Goal: Task Accomplishment & Management: Manage account settings

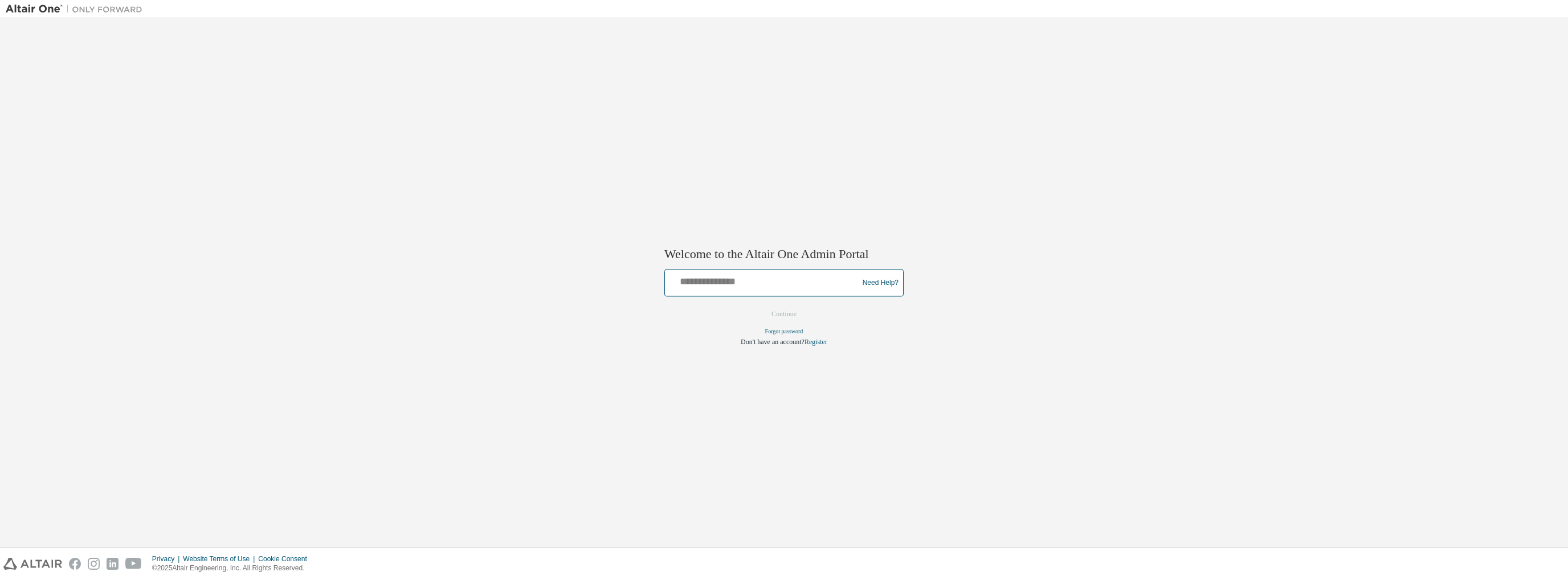
click at [758, 286] on input "text" at bounding box center [763, 281] width 187 height 17
type input "**********"
click at [791, 314] on button "Continue" at bounding box center [784, 315] width 49 height 17
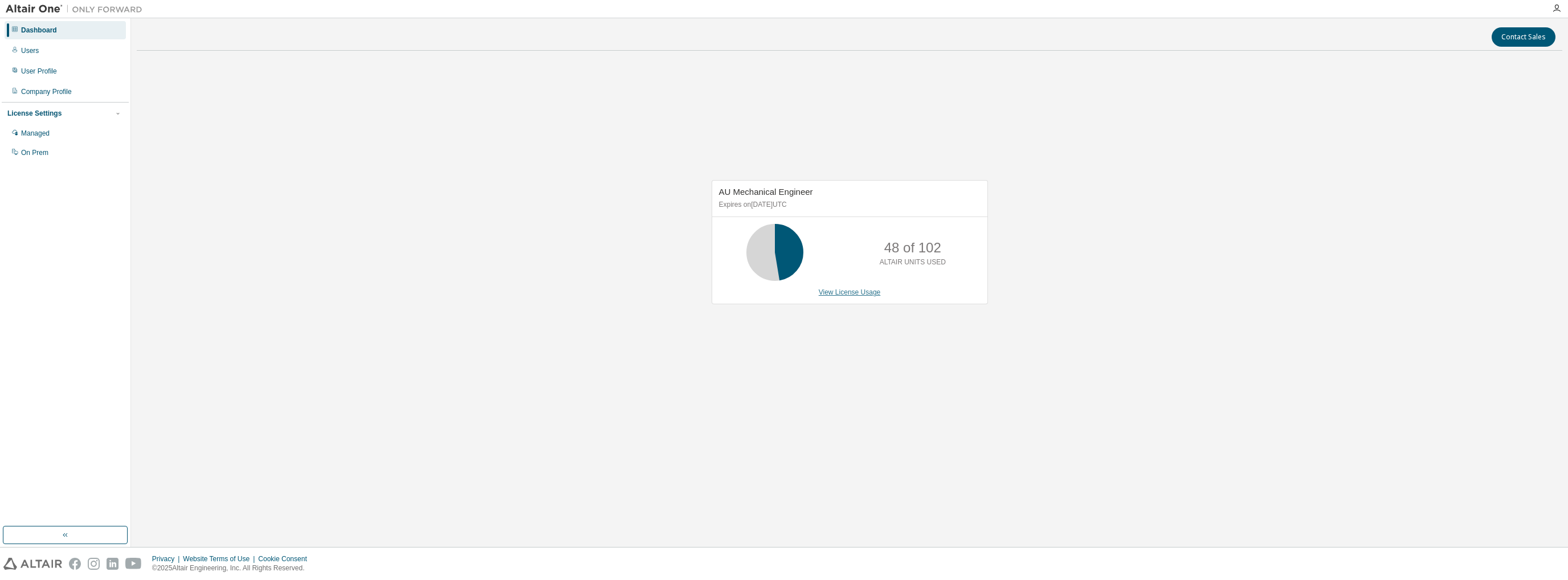
click at [868, 291] on link "View License Usage" at bounding box center [849, 292] width 62 height 8
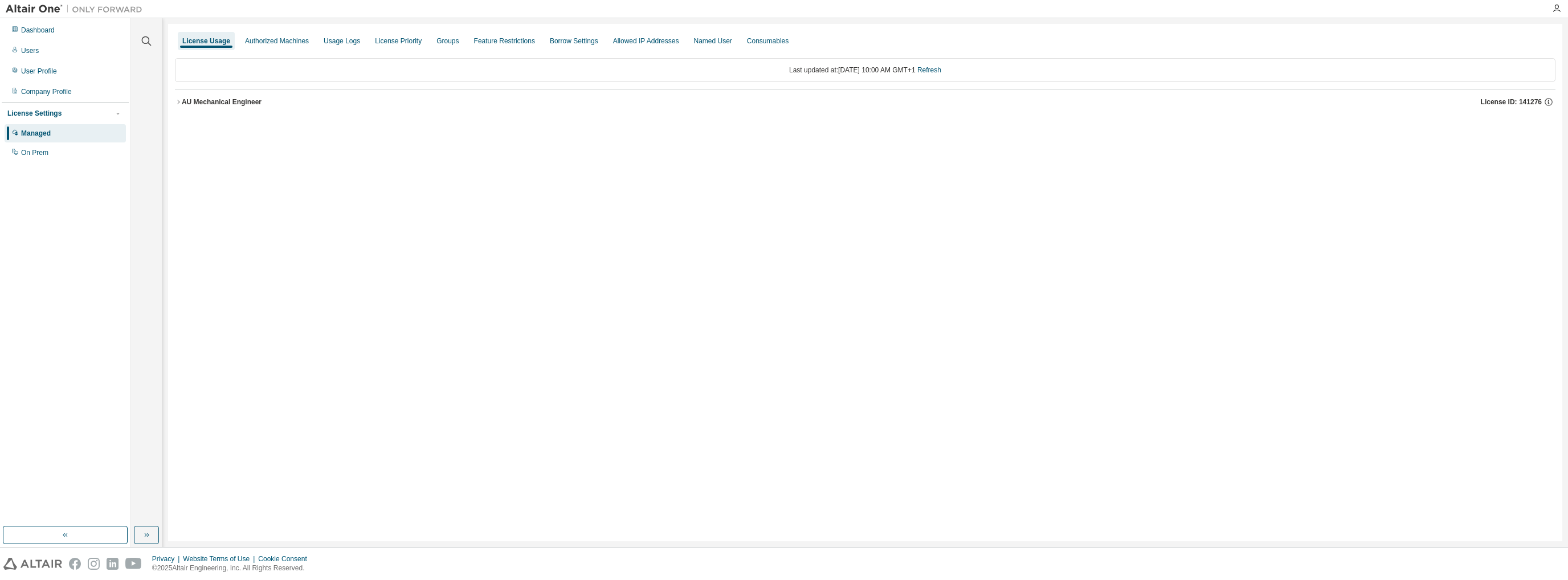
click at [177, 105] on icon "button" at bounding box center [178, 102] width 7 height 7
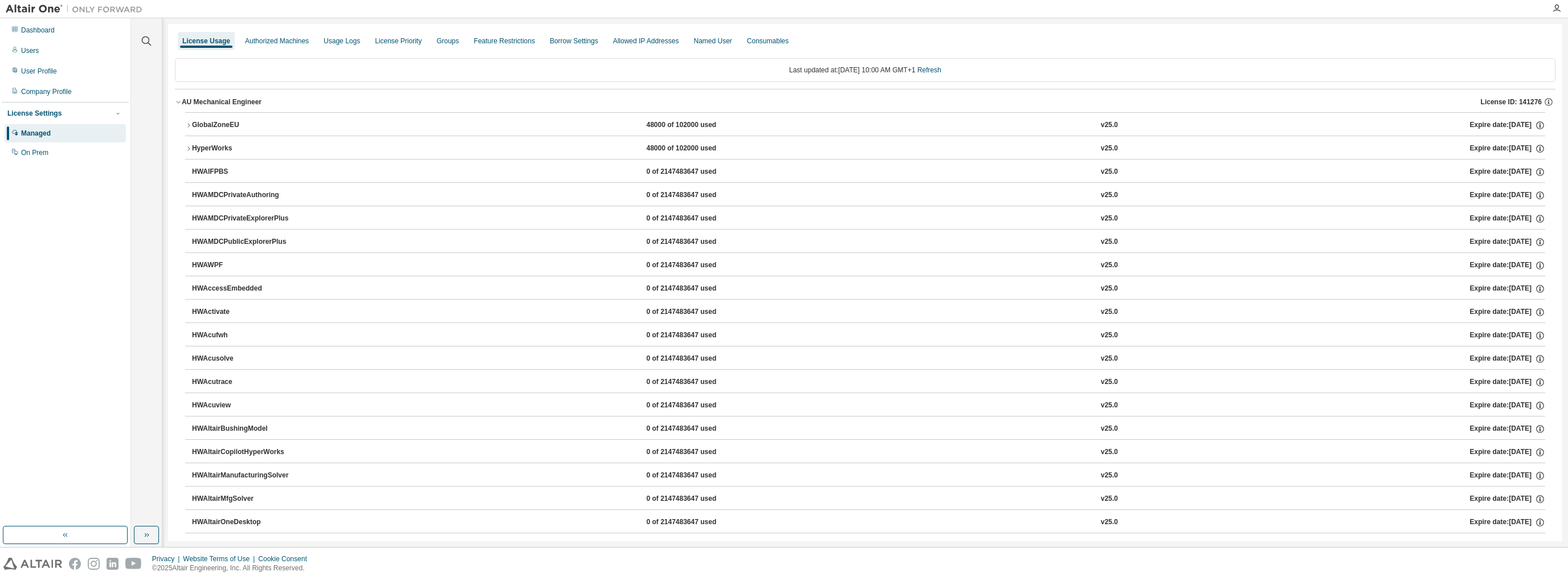
click at [185, 126] on icon "button" at bounding box center [189, 125] width 7 height 7
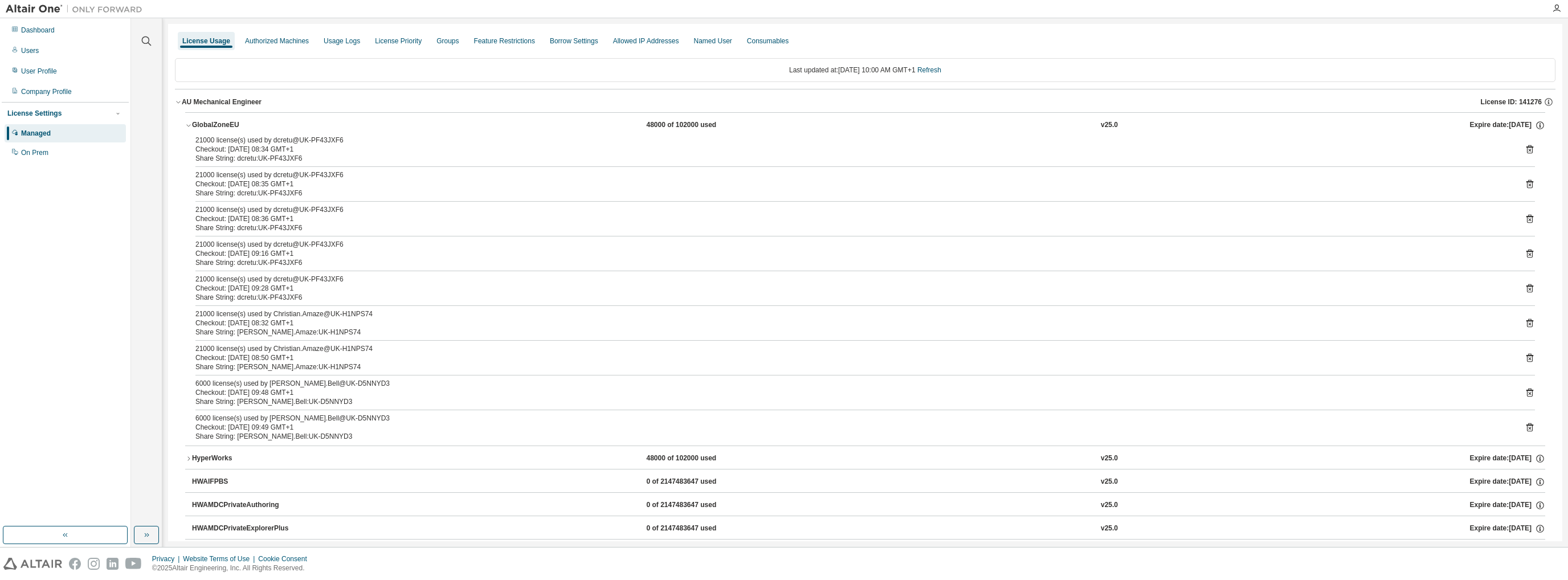
click at [187, 126] on icon "button" at bounding box center [189, 125] width 7 height 7
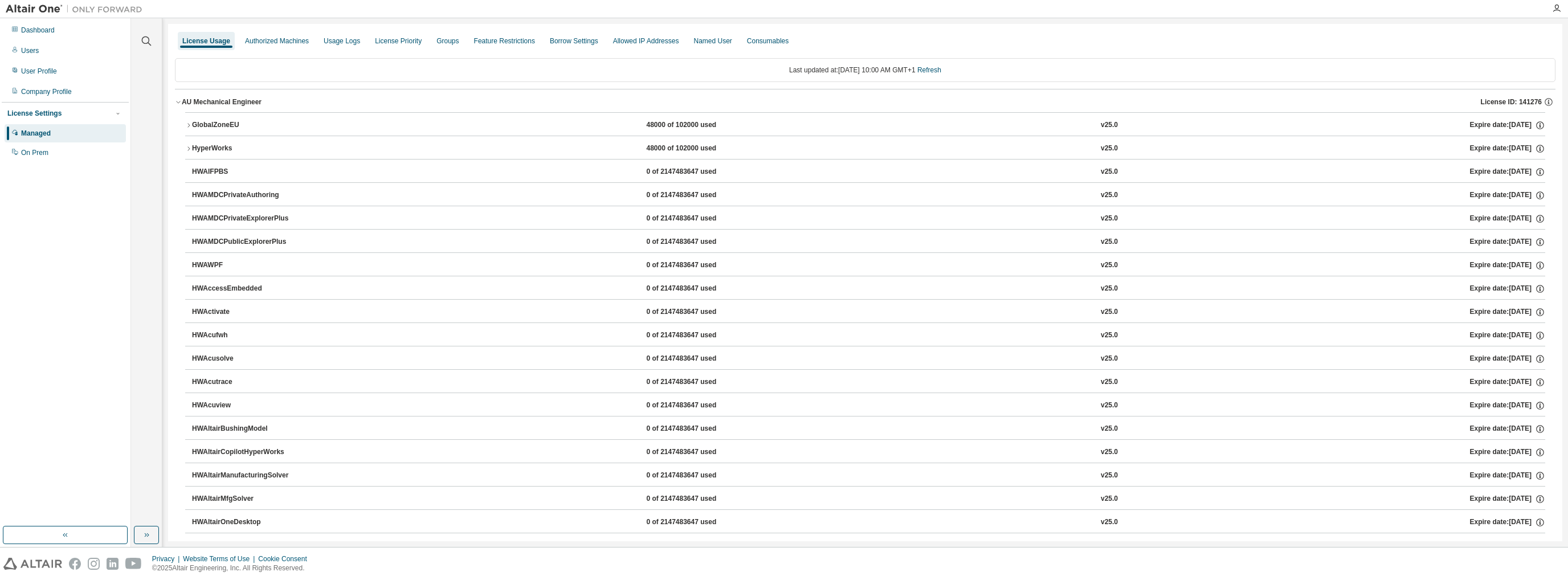
click at [47, 53] on div "Users" at bounding box center [65, 51] width 121 height 18
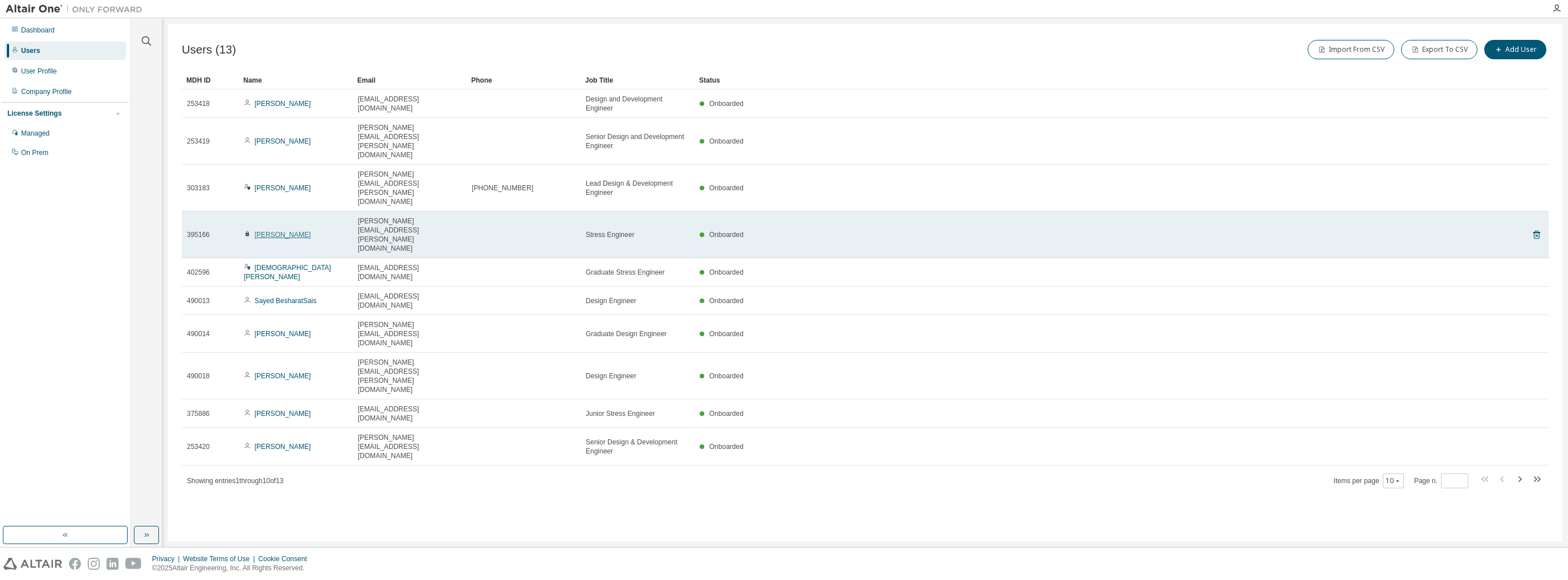
click at [287, 231] on link "[PERSON_NAME]" at bounding box center [283, 235] width 56 height 8
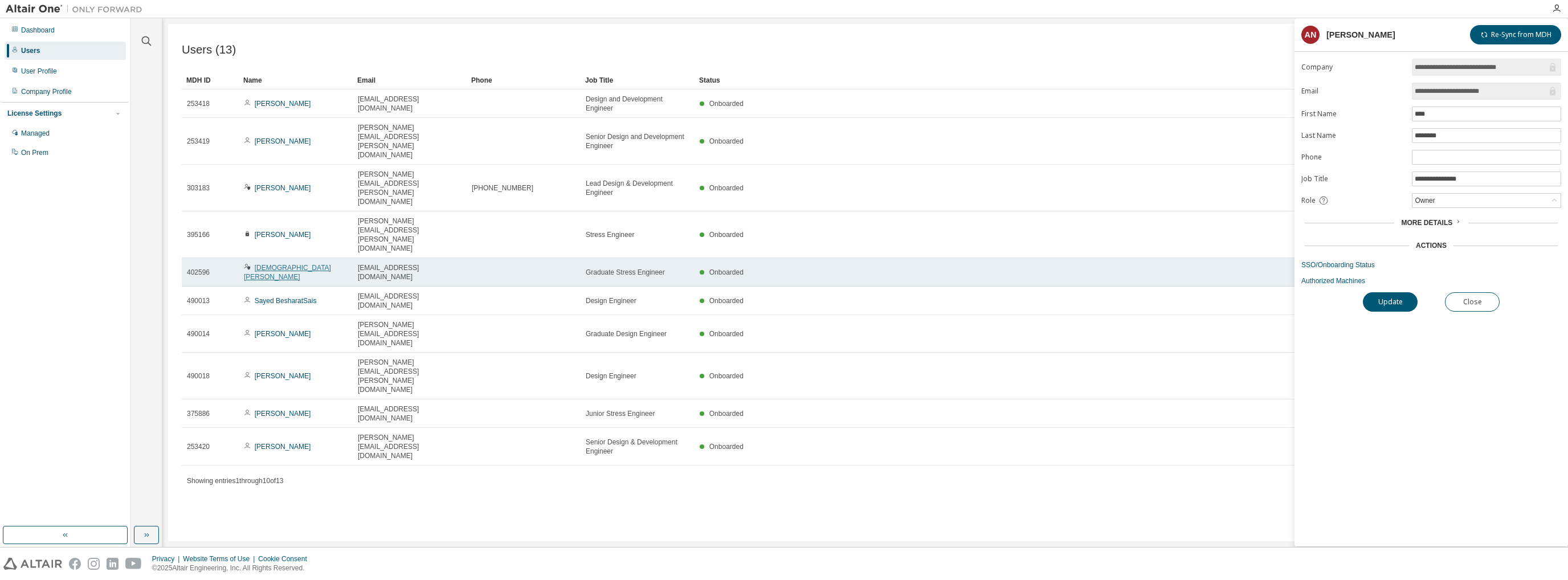
click at [275, 264] on link "[DEMOGRAPHIC_DATA][PERSON_NAME]" at bounding box center [287, 272] width 87 height 17
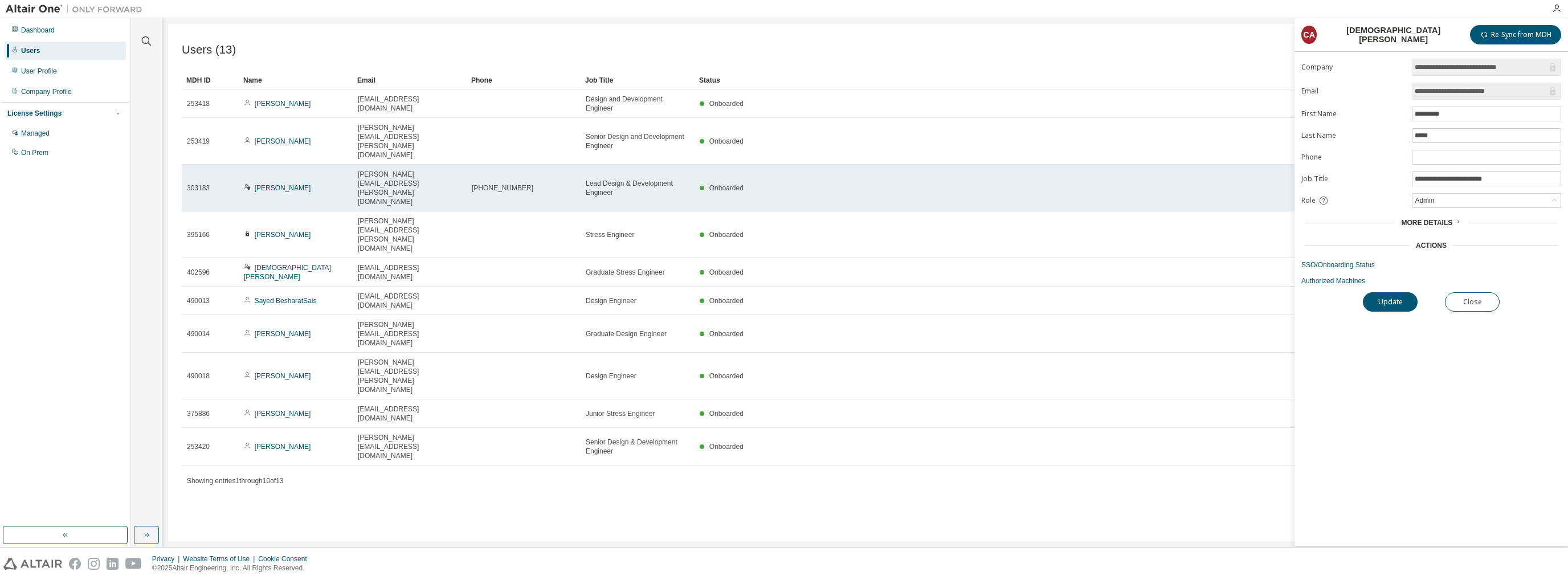
click at [269, 168] on td "[PERSON_NAME]" at bounding box center [296, 188] width 114 height 47
click at [269, 184] on link "[PERSON_NAME]" at bounding box center [283, 187] width 56 height 8
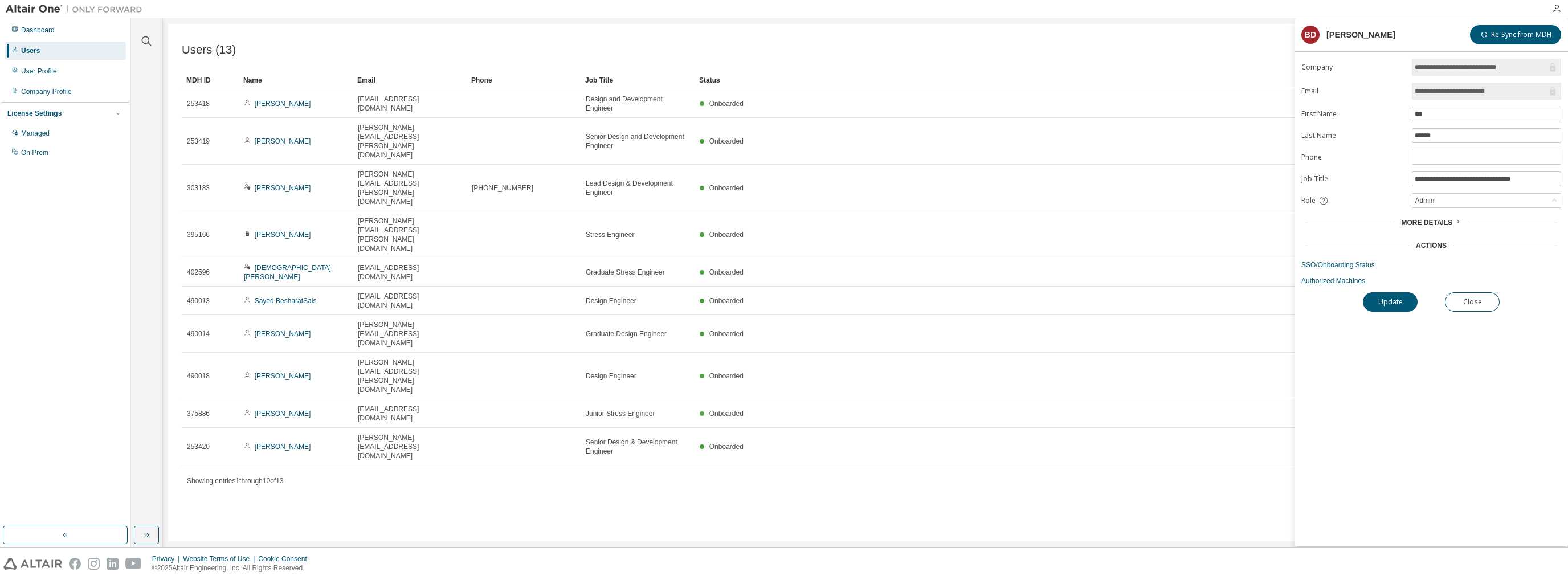
click at [271, 184] on link "[PERSON_NAME]" at bounding box center [283, 187] width 56 height 8
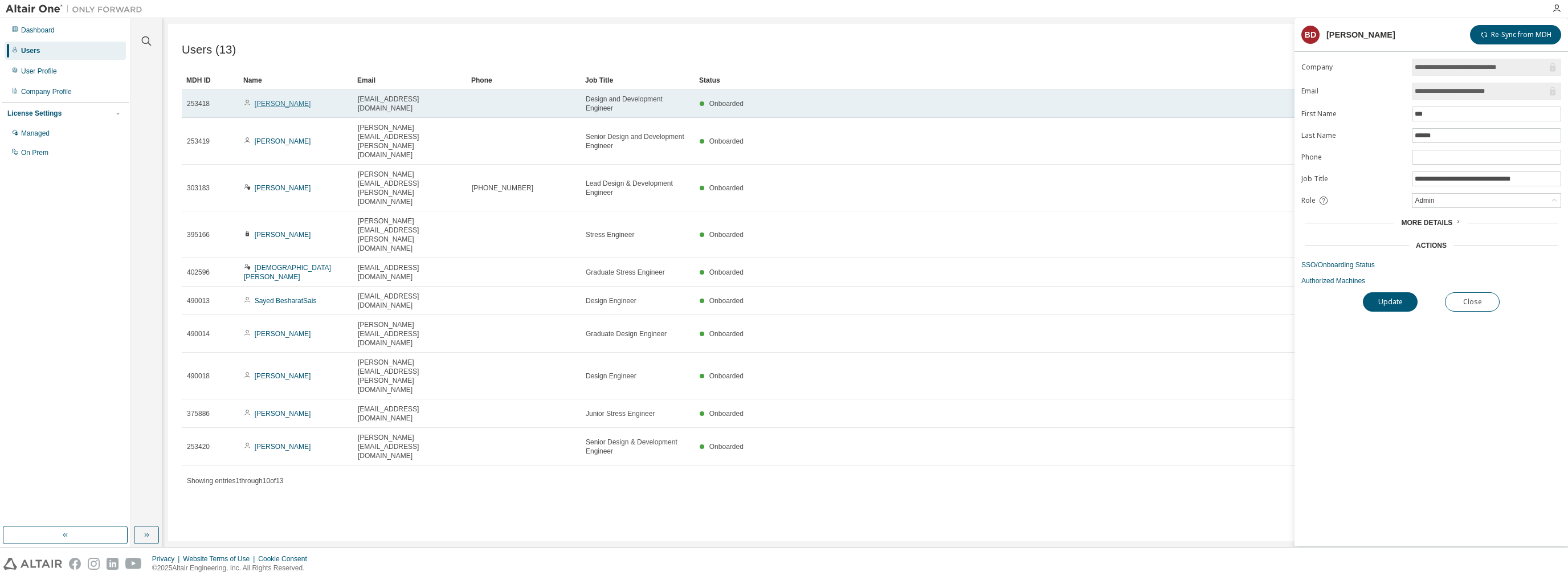
click at [278, 102] on link "[PERSON_NAME]" at bounding box center [283, 103] width 56 height 8
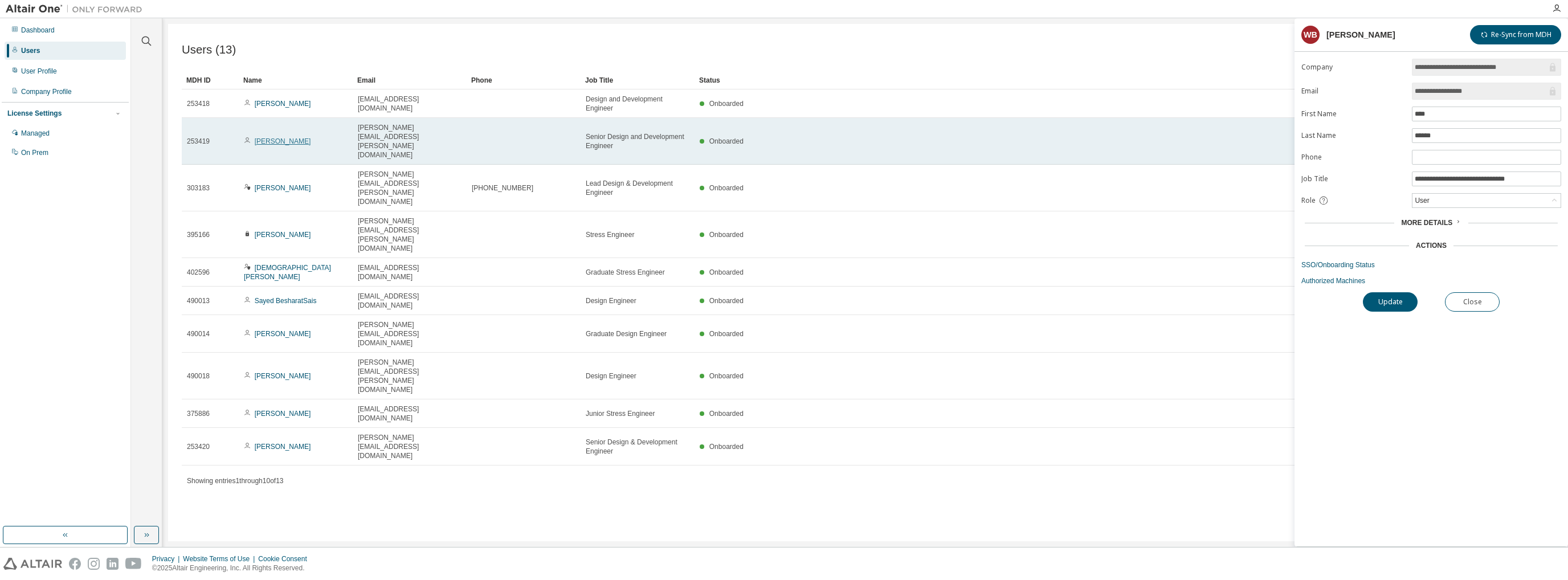
click at [271, 137] on link "[PERSON_NAME]" at bounding box center [283, 141] width 56 height 8
